Goal: Navigation & Orientation: Find specific page/section

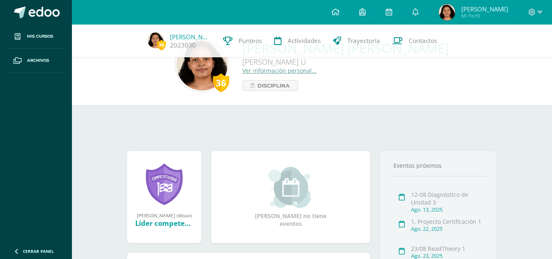
scroll to position [145, 0]
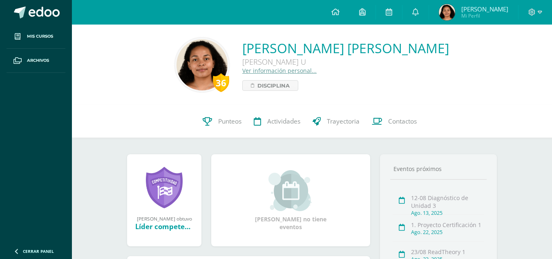
scroll to position [148, 0]
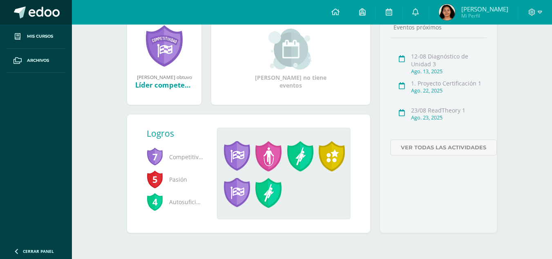
click at [61, 11] on link at bounding box center [36, 12] width 72 height 25
